Goal: Task Accomplishment & Management: Manage account settings

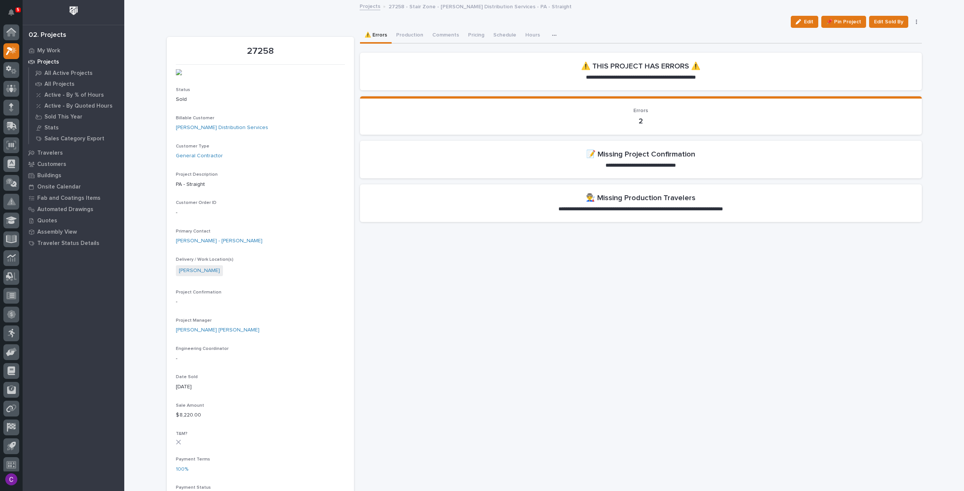
scroll to position [5, 0]
click at [263, 45] on div "27258" at bounding box center [260, 50] width 169 height 12
click at [263, 48] on p "27258" at bounding box center [260, 51] width 169 height 11
copy p "27258"
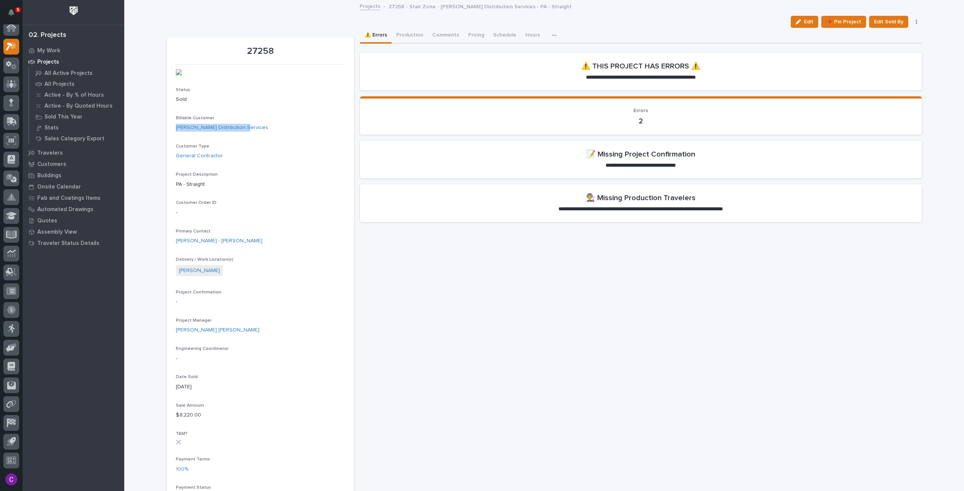
drag, startPoint x: 242, startPoint y: 180, endPoint x: 171, endPoint y: 179, distance: 70.8
click at [171, 179] on section "27258 Status Sold Billable Customer [PERSON_NAME] Distribution Services Custome…" at bounding box center [260, 488] width 187 height 903
copy link "[PERSON_NAME] Distribution Services"
click at [249, 47] on p "27258" at bounding box center [260, 51] width 169 height 11
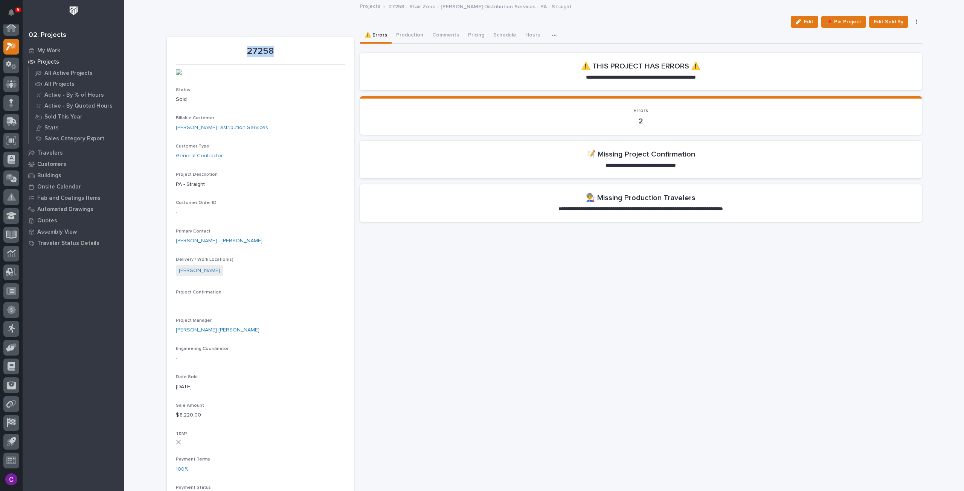
copy p "27258"
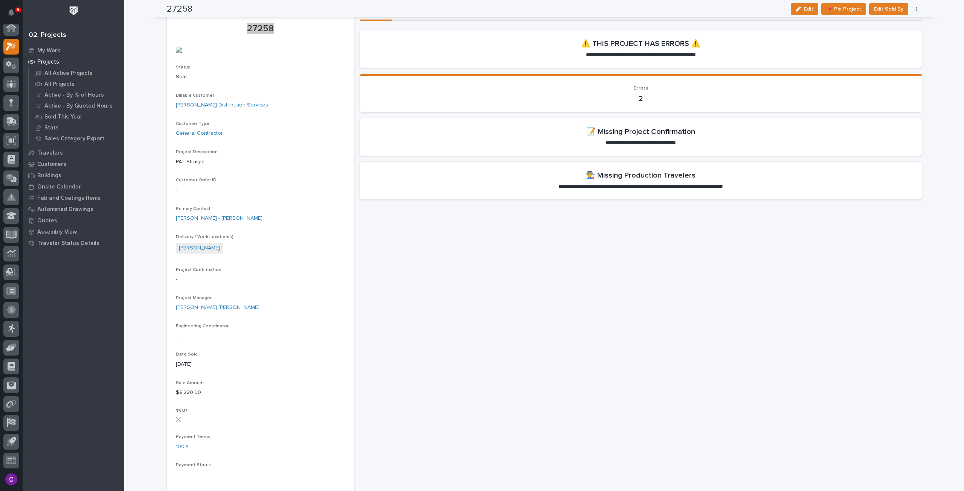
scroll to position [0, 0]
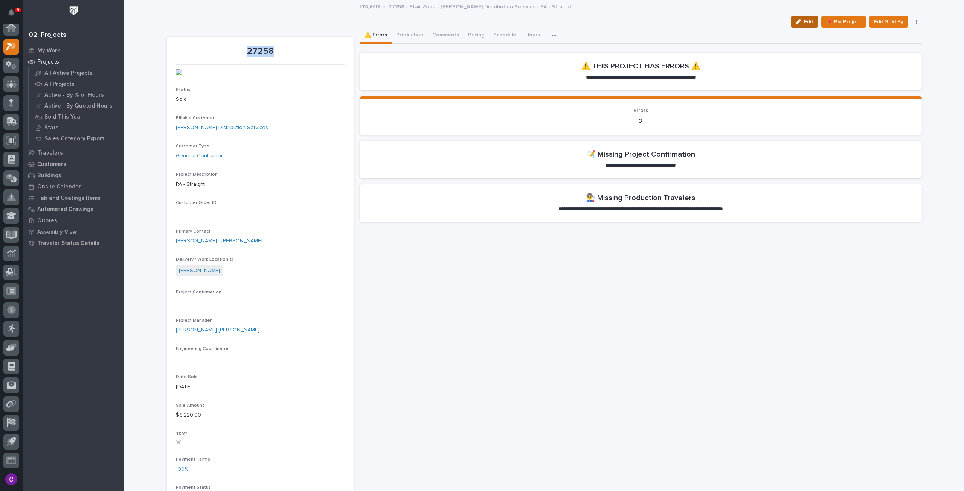
click at [804, 21] on span "Edit" at bounding box center [808, 21] width 9 height 7
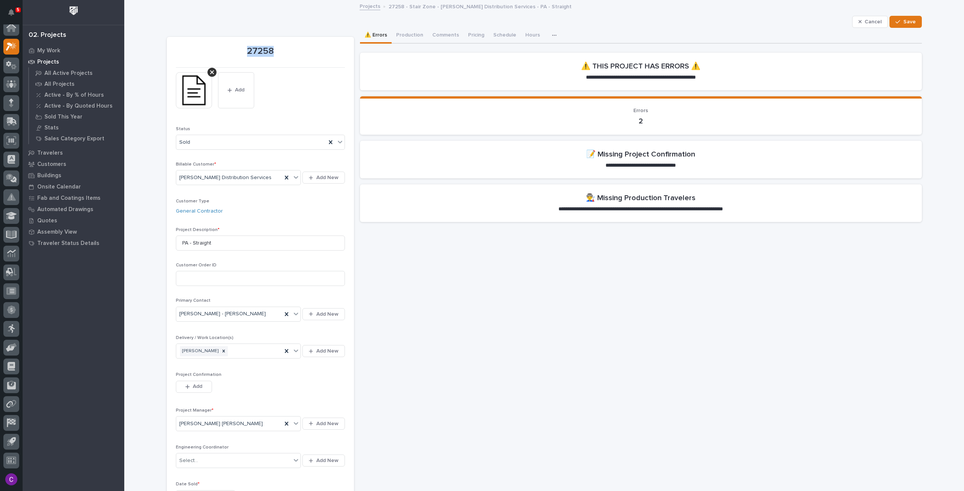
click at [202, 387] on button "Add" at bounding box center [194, 387] width 36 height 12
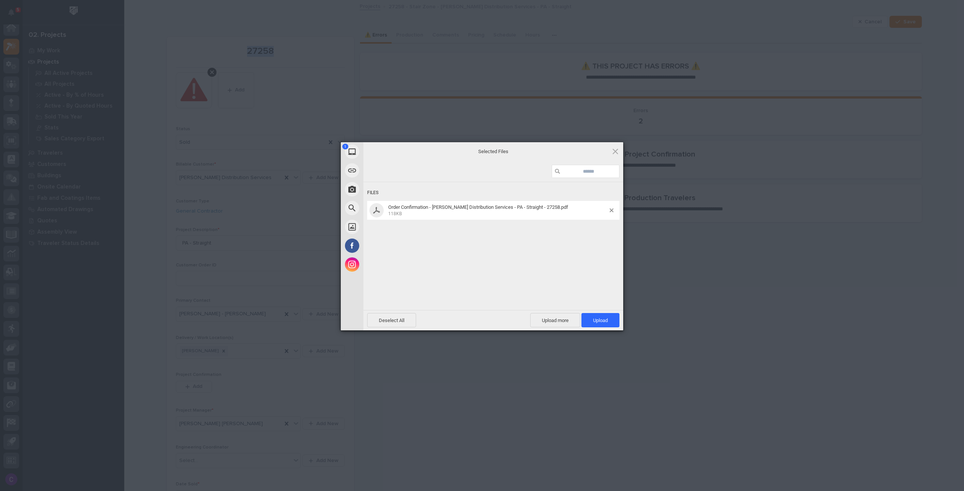
click at [596, 321] on span "Upload 1" at bounding box center [600, 321] width 15 height 6
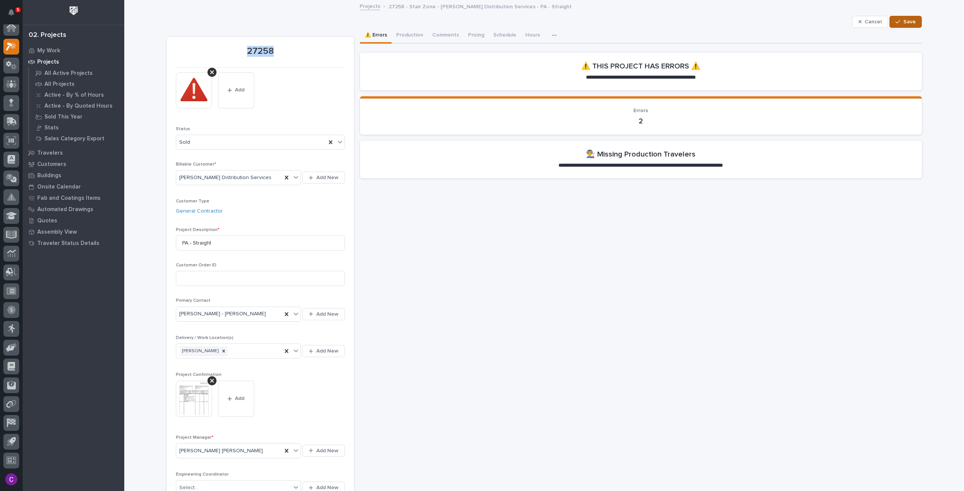
click at [901, 18] on button "Save" at bounding box center [905, 22] width 32 height 12
